Goal: Find contact information: Find contact information

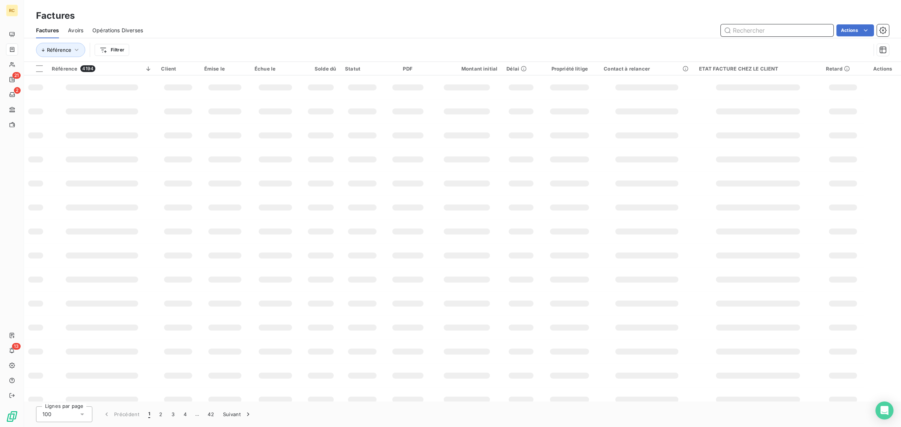
click at [776, 30] on input "text" at bounding box center [777, 30] width 113 height 12
paste input "FC38450"
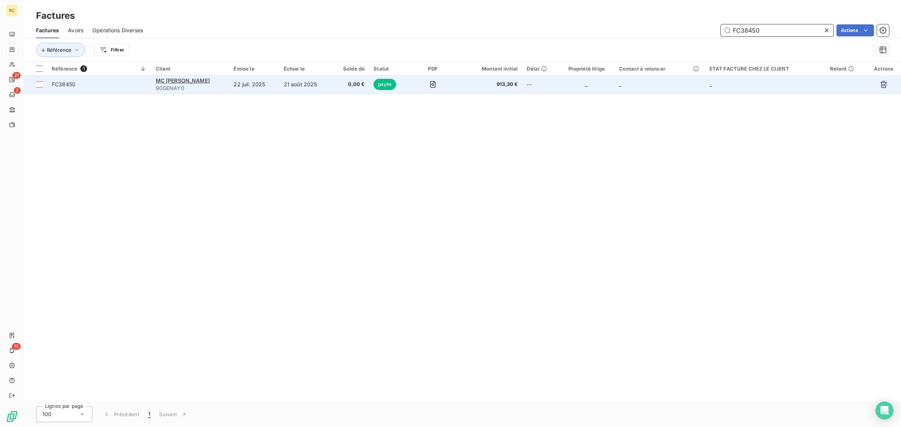
type input "FC38450"
click at [126, 88] on span "FC38450" at bounding box center [99, 85] width 95 height 8
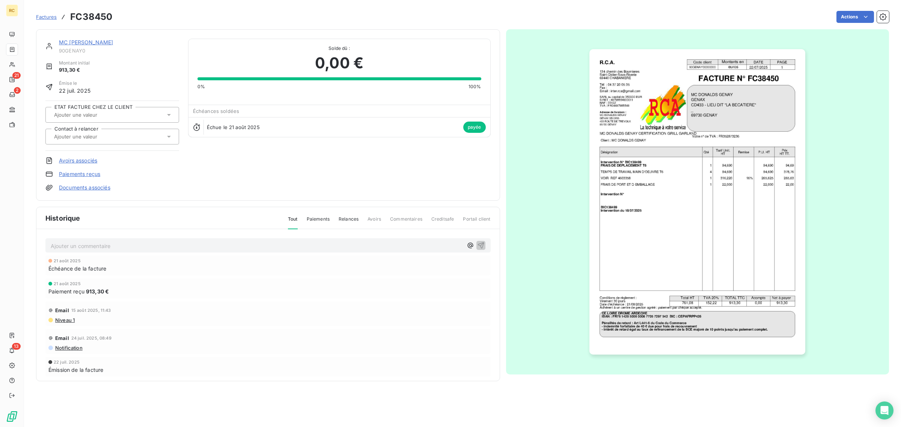
click at [89, 188] on link "Documents associés" at bounding box center [84, 188] width 51 height 8
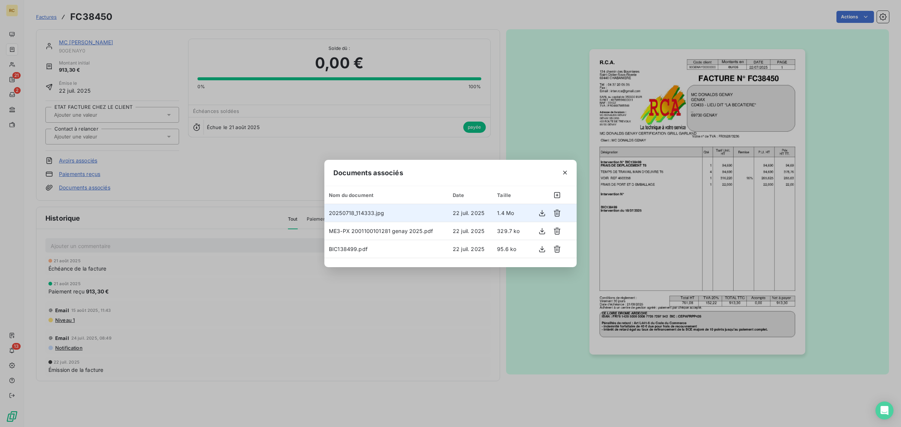
click at [385, 213] on td "20250718_114333.jpg" at bounding box center [386, 213] width 124 height 18
click at [350, 214] on span "20250718_114333.jpg" at bounding box center [356, 213] width 55 height 6
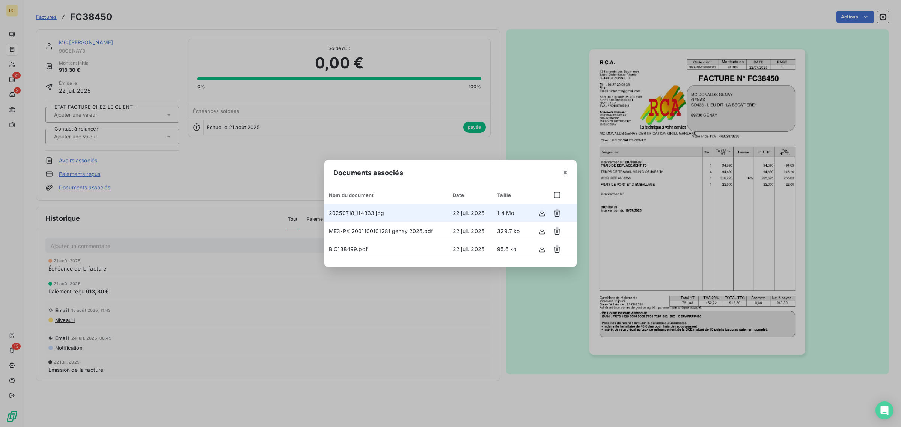
click at [407, 211] on td "20250718_114333.jpg" at bounding box center [386, 213] width 124 height 18
click at [543, 212] on icon "button" at bounding box center [542, 213] width 8 height 8
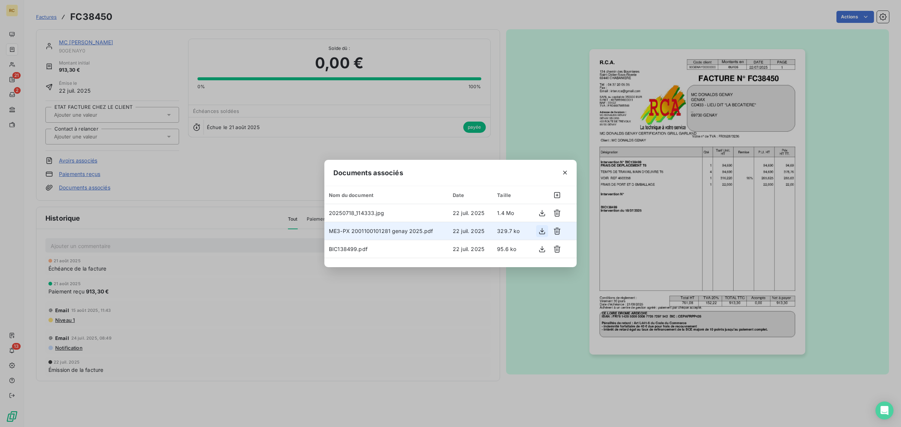
click at [542, 231] on icon "button" at bounding box center [542, 231] width 6 height 6
click at [563, 171] on icon "button" at bounding box center [565, 173] width 8 height 8
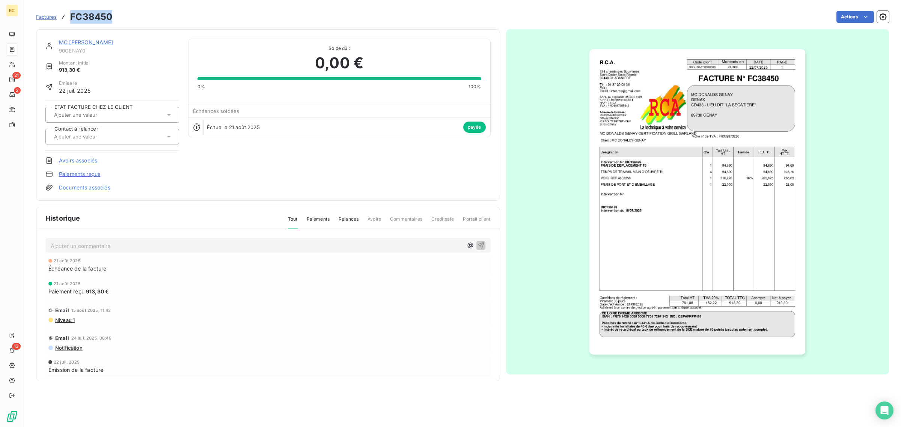
drag, startPoint x: 99, startPoint y: 17, endPoint x: 71, endPoint y: 18, distance: 28.2
click at [71, 18] on div "Factures FC38450 Actions" at bounding box center [462, 17] width 853 height 16
copy h3 "FC38450"
click at [77, 41] on link "MC [PERSON_NAME]" at bounding box center [86, 42] width 54 height 6
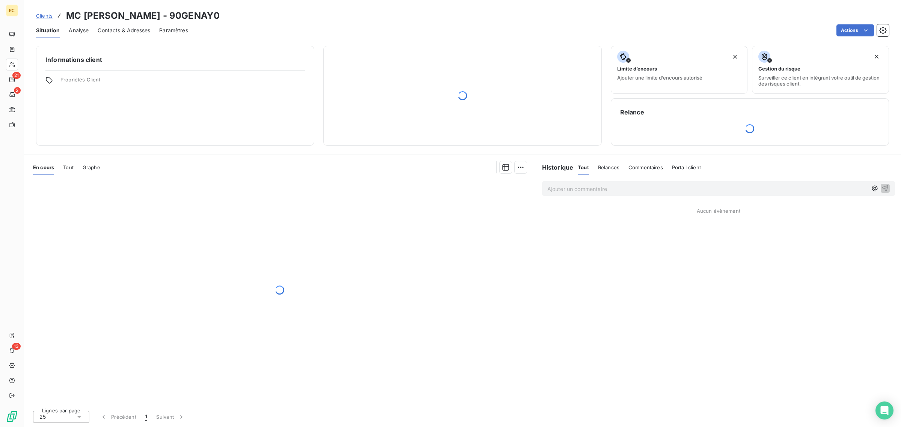
click at [136, 29] on span "Contacts & Adresses" at bounding box center [124, 31] width 53 height 8
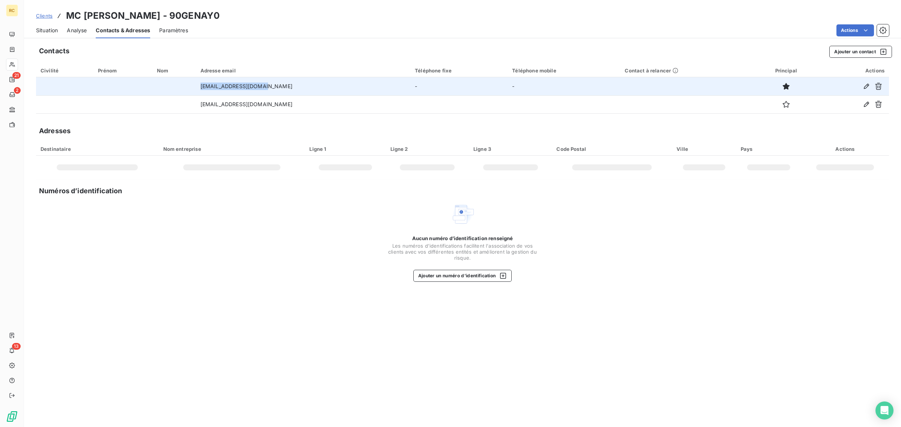
drag, startPoint x: 275, startPoint y: 86, endPoint x: 212, endPoint y: 88, distance: 62.7
click at [212, 88] on td "[EMAIL_ADDRESS][DOMAIN_NAME]" at bounding box center [303, 86] width 214 height 18
copy td "[EMAIL_ADDRESS][DOMAIN_NAME]"
